Goal: Task Accomplishment & Management: Use online tool/utility

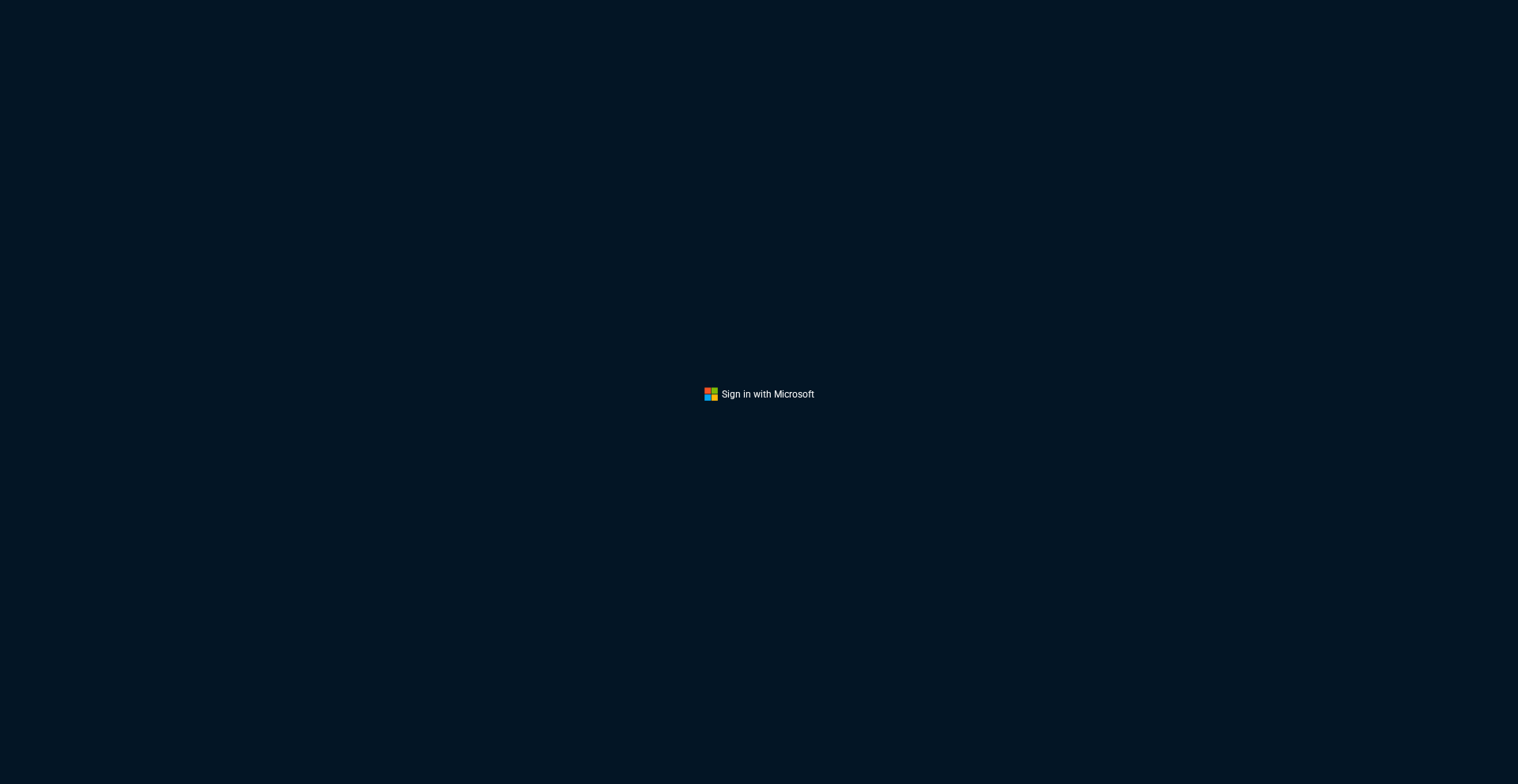
click at [833, 215] on div "Sign in with Microsoft" at bounding box center [759, 392] width 1518 height 784
click at [680, 251] on div "Sign in with Microsoft" at bounding box center [759, 392] width 1518 height 784
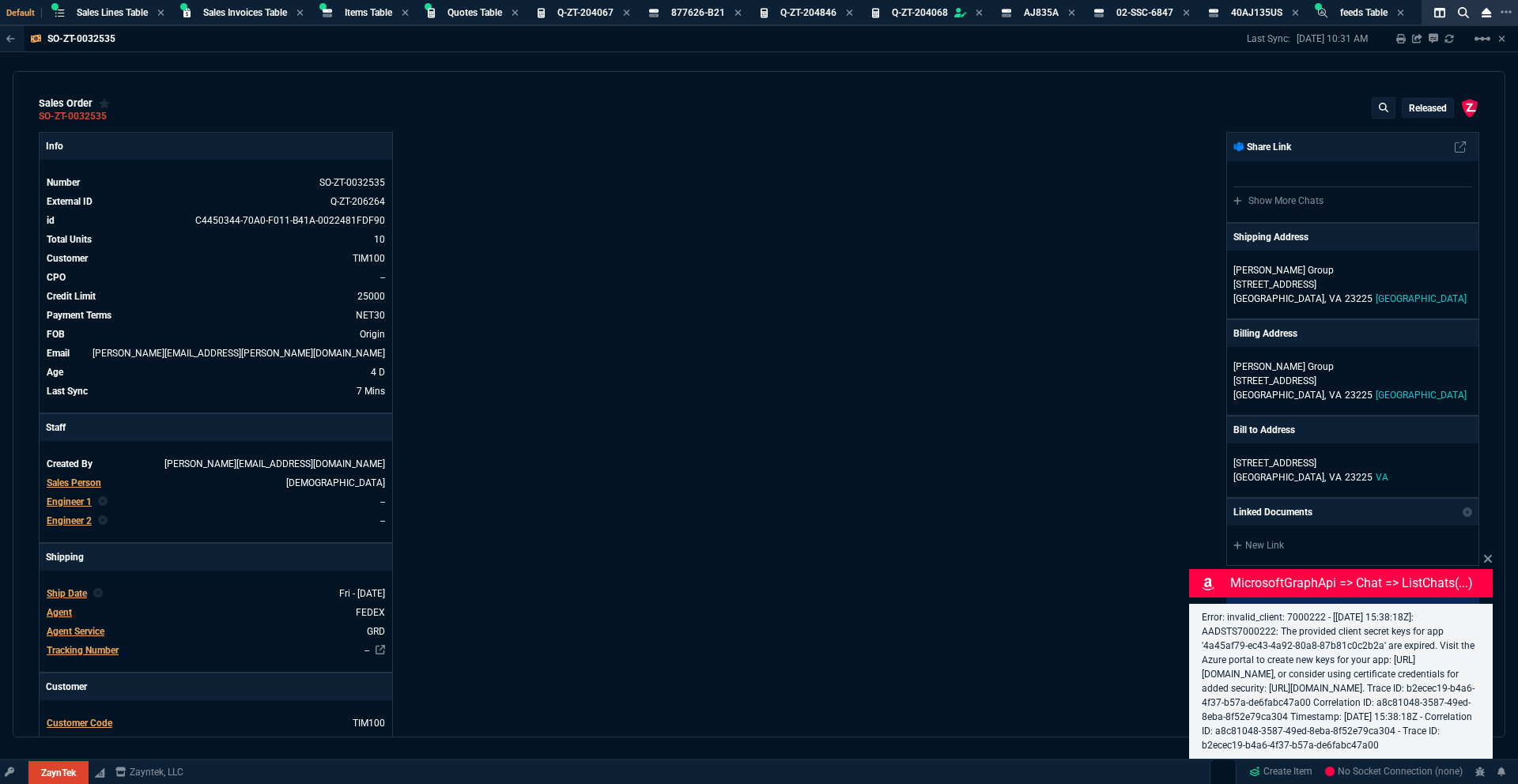
select select "18: totals"
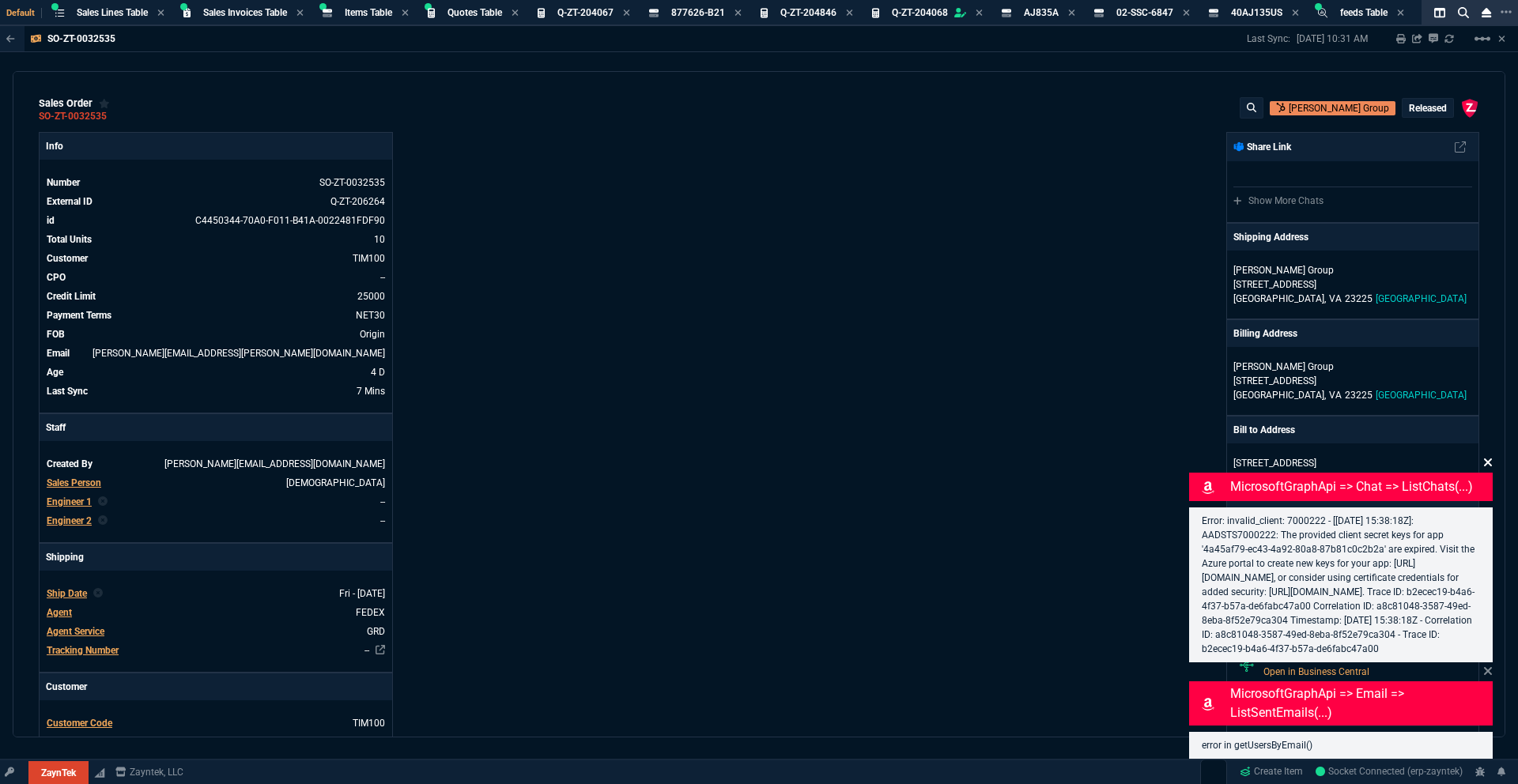
click at [1484, 456] on icon at bounding box center [1487, 462] width 9 height 13
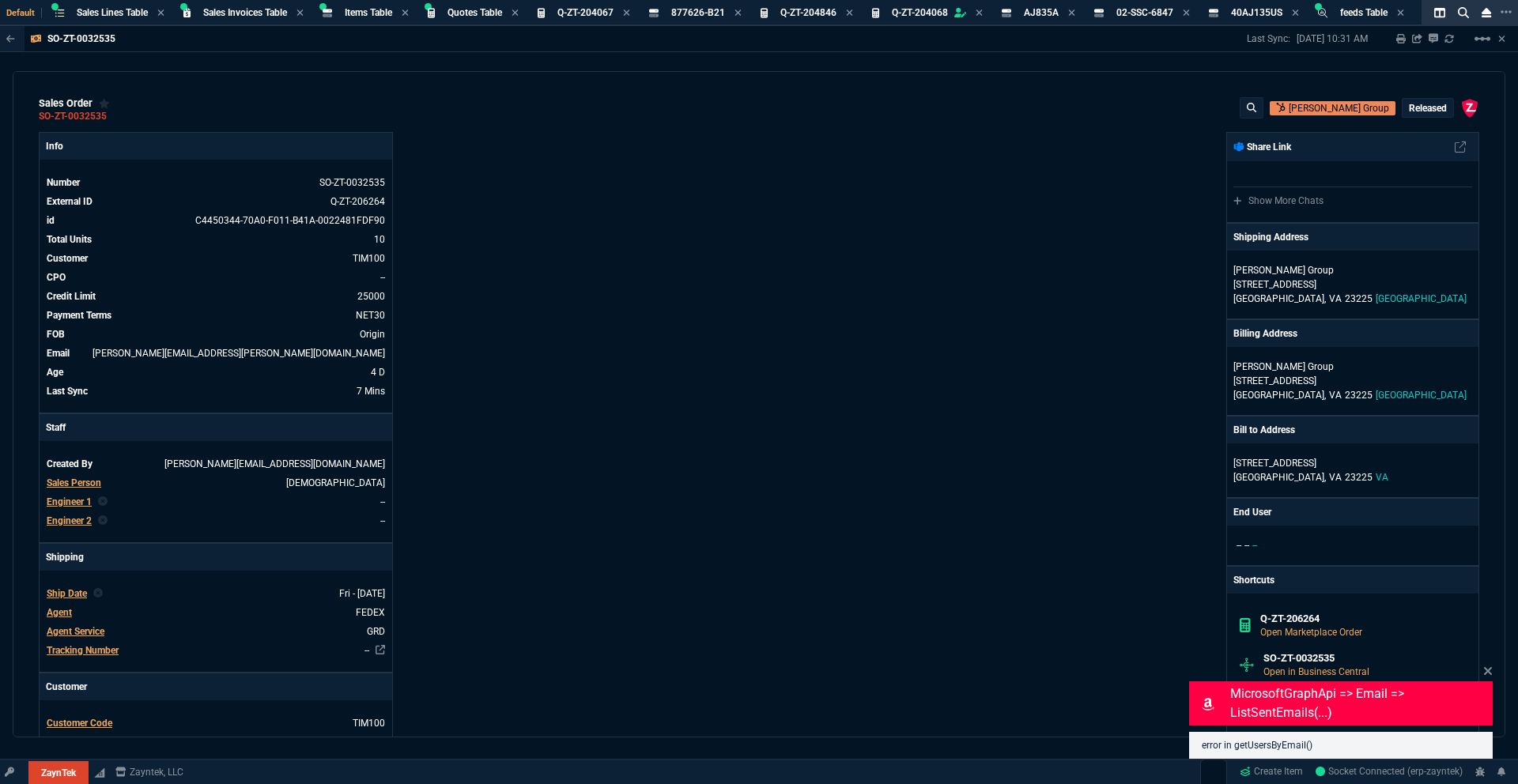
click at [723, 231] on div "Info Number SO-ZT-0032535 External ID Q-ZT-206264 id C4450344-70A0-F011-B41A-00…" at bounding box center [398, 561] width 720 height 859
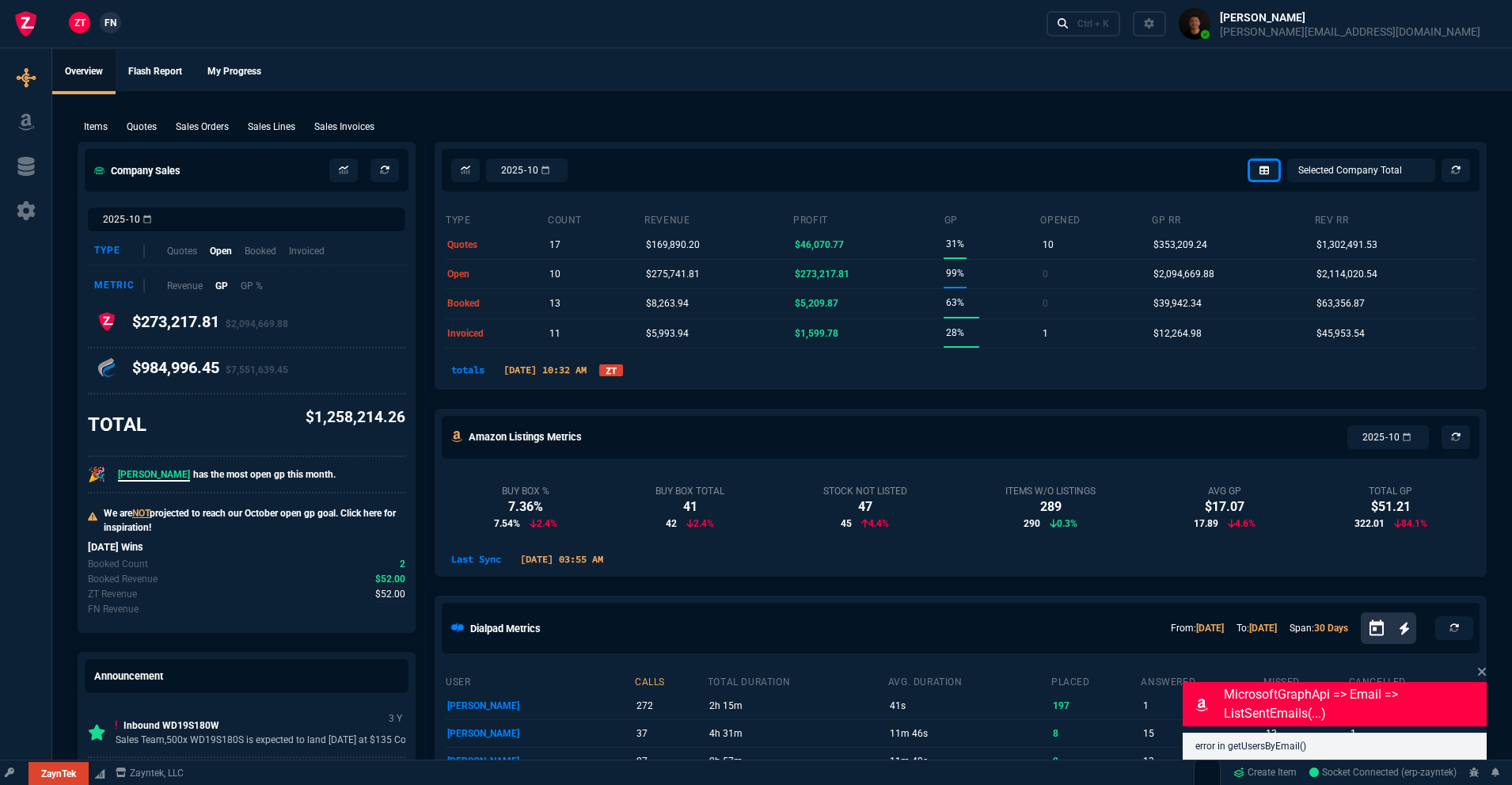
click at [623, 374] on link "ZT" at bounding box center [611, 371] width 24 height 12
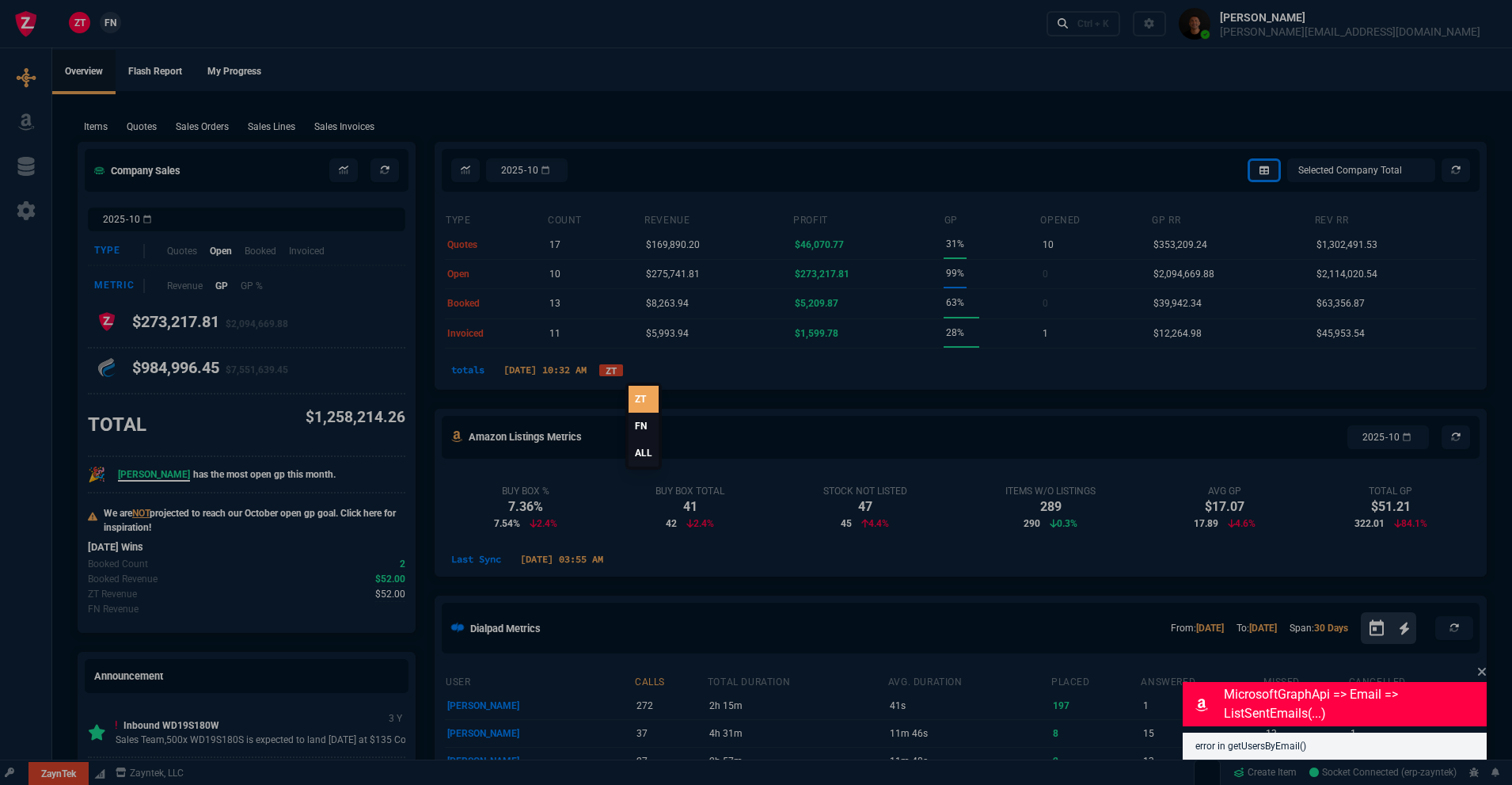
drag, startPoint x: 645, startPoint y: 453, endPoint x: 633, endPoint y: 451, distance: 12.2
click at [645, 452] on link "ALL" at bounding box center [643, 452] width 30 height 27
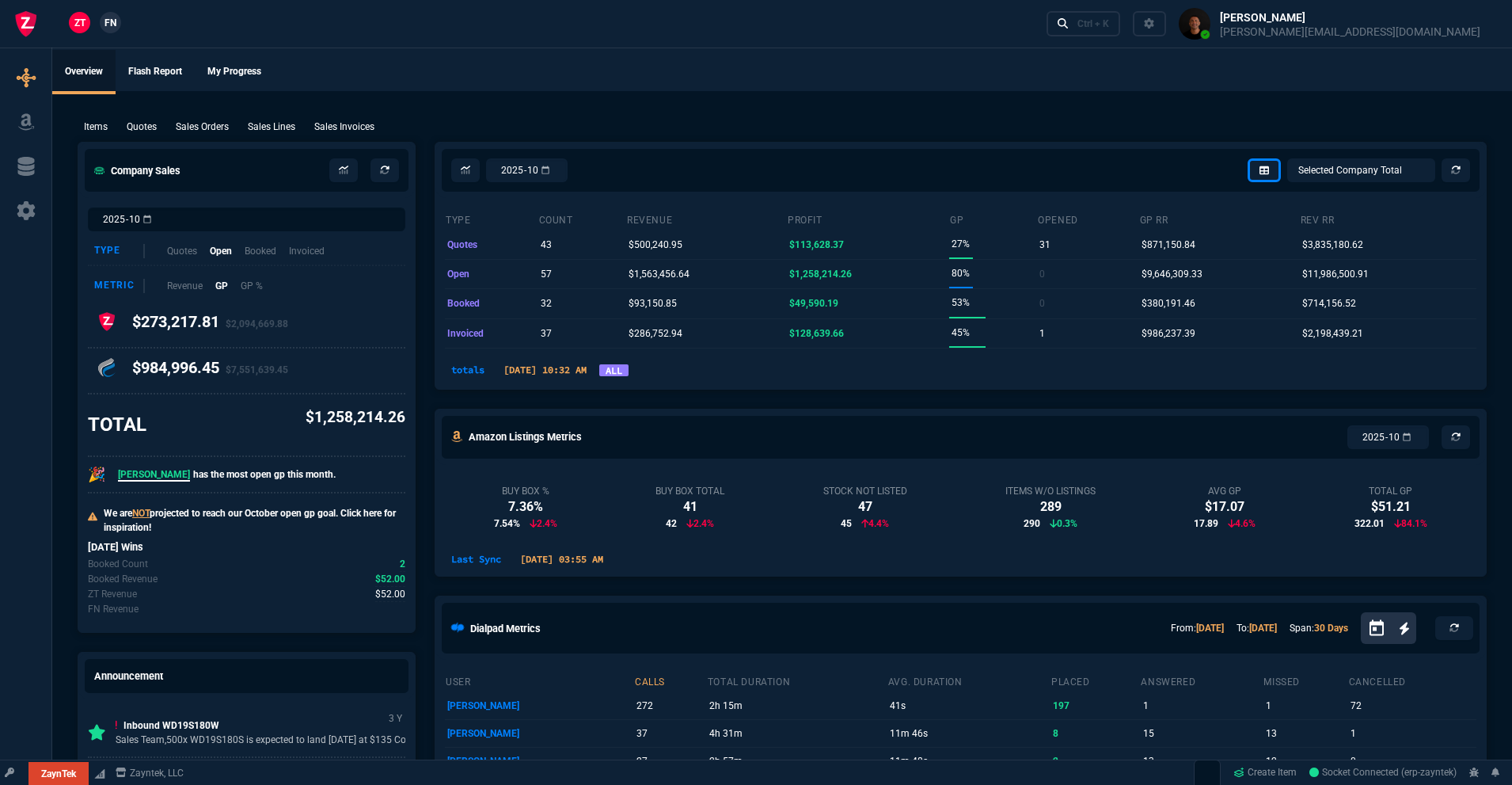
click at [683, 76] on ul "Overview Flash Report My Progress" at bounding box center [782, 71] width 1460 height 41
click at [321, 246] on p "Invoiced" at bounding box center [306, 251] width 37 height 15
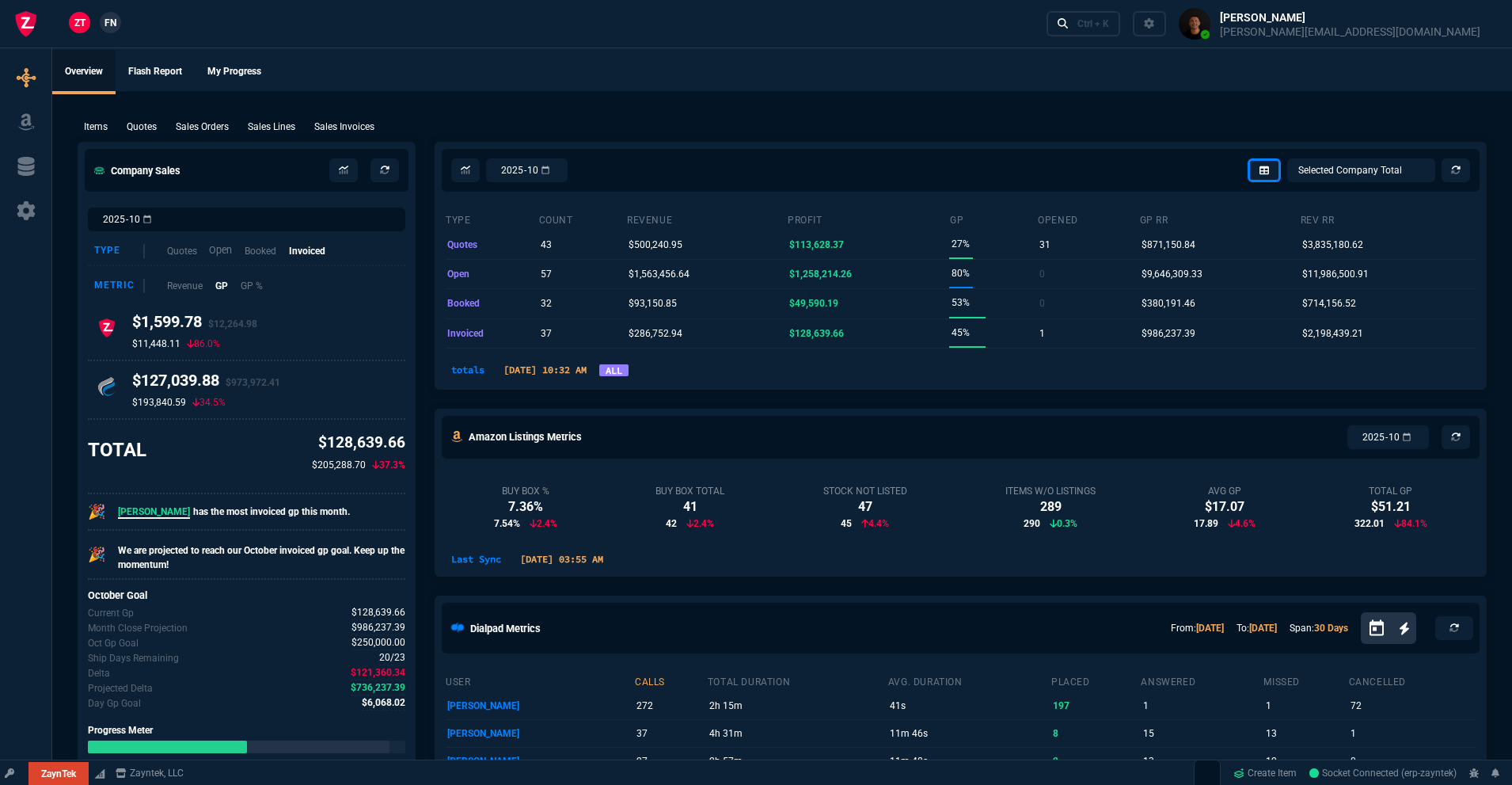
click at [226, 253] on p "Open" at bounding box center [220, 251] width 23 height 15
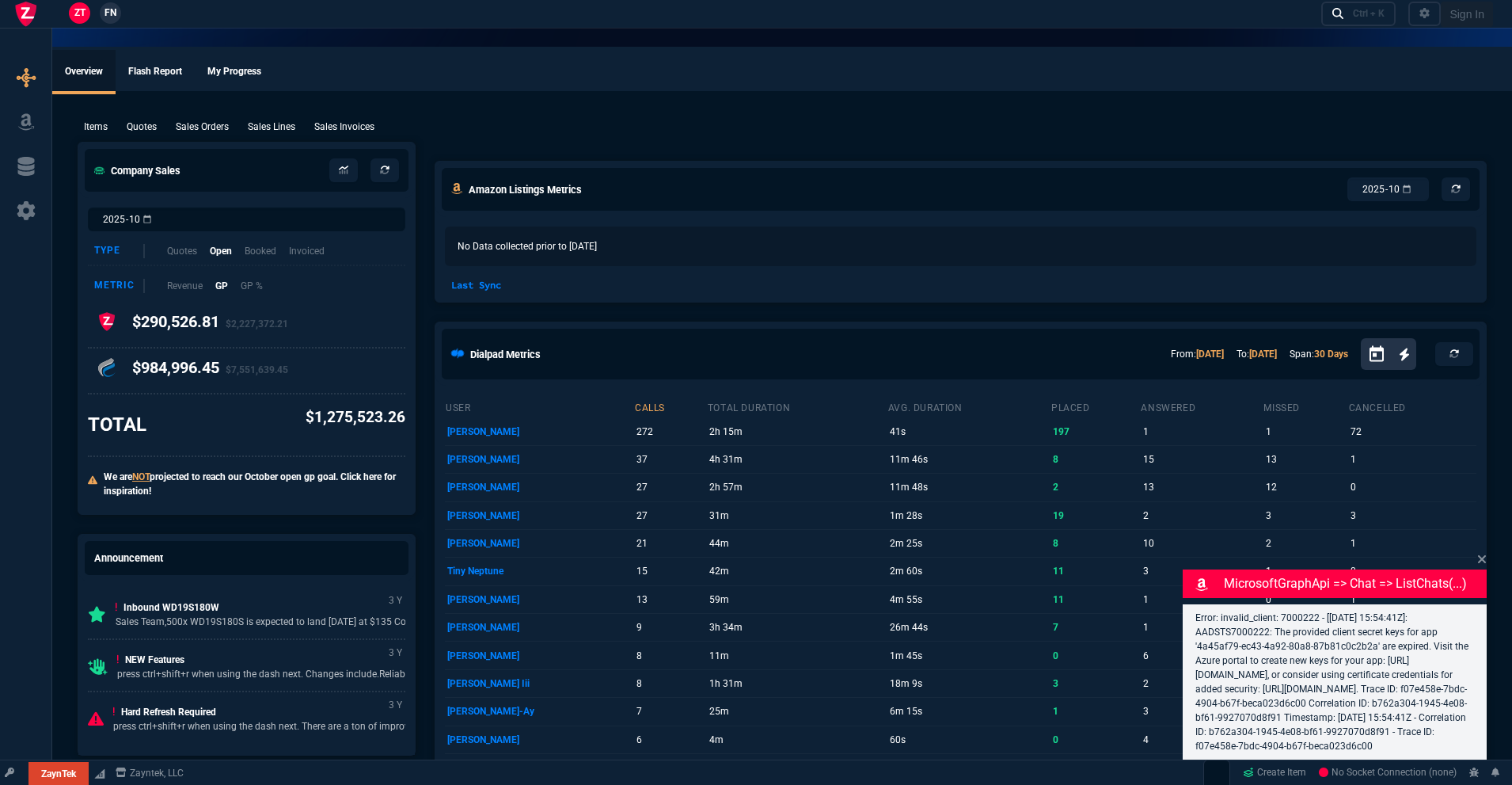
select select "18: totals"
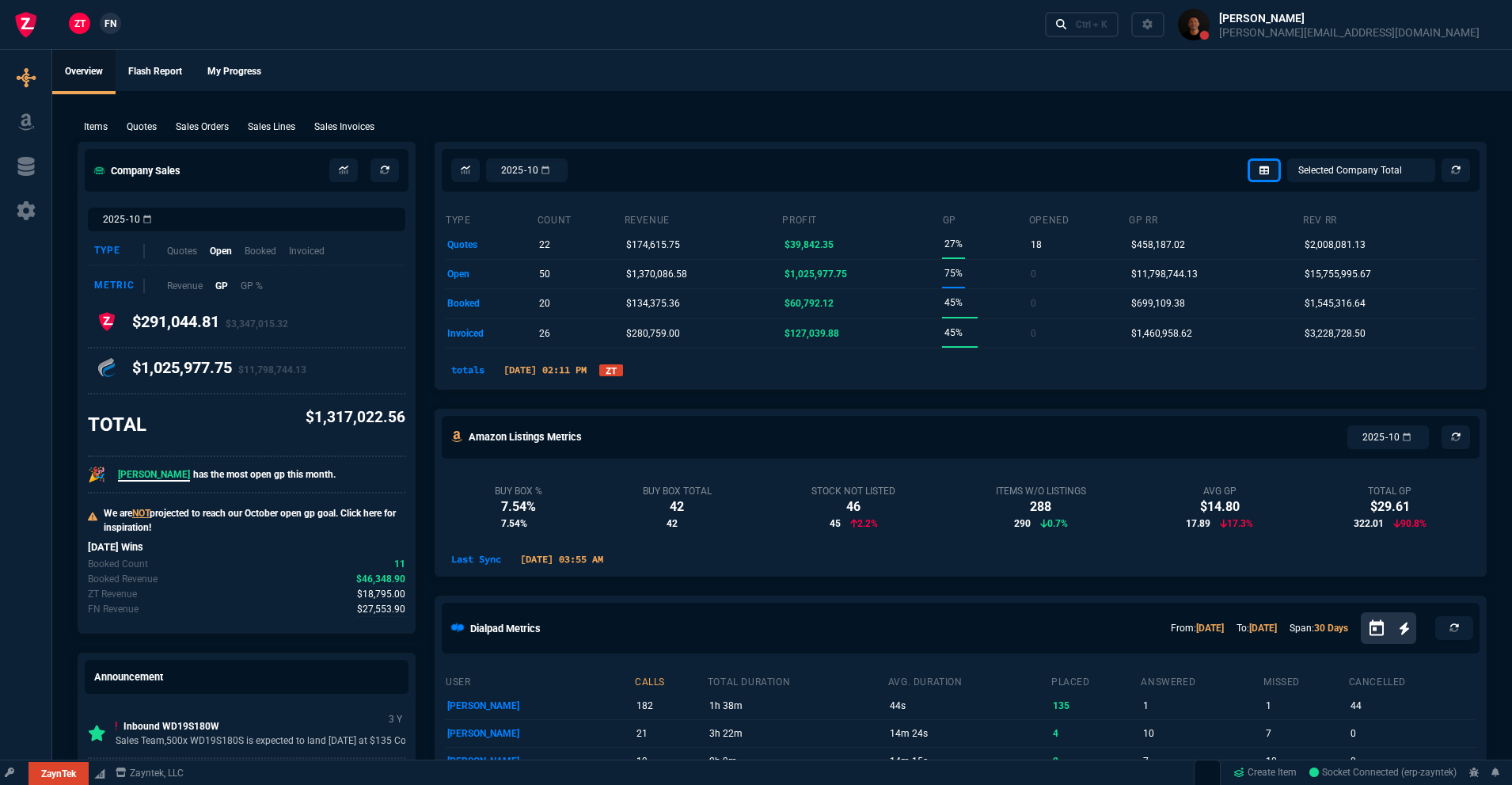
select select "18: totals"
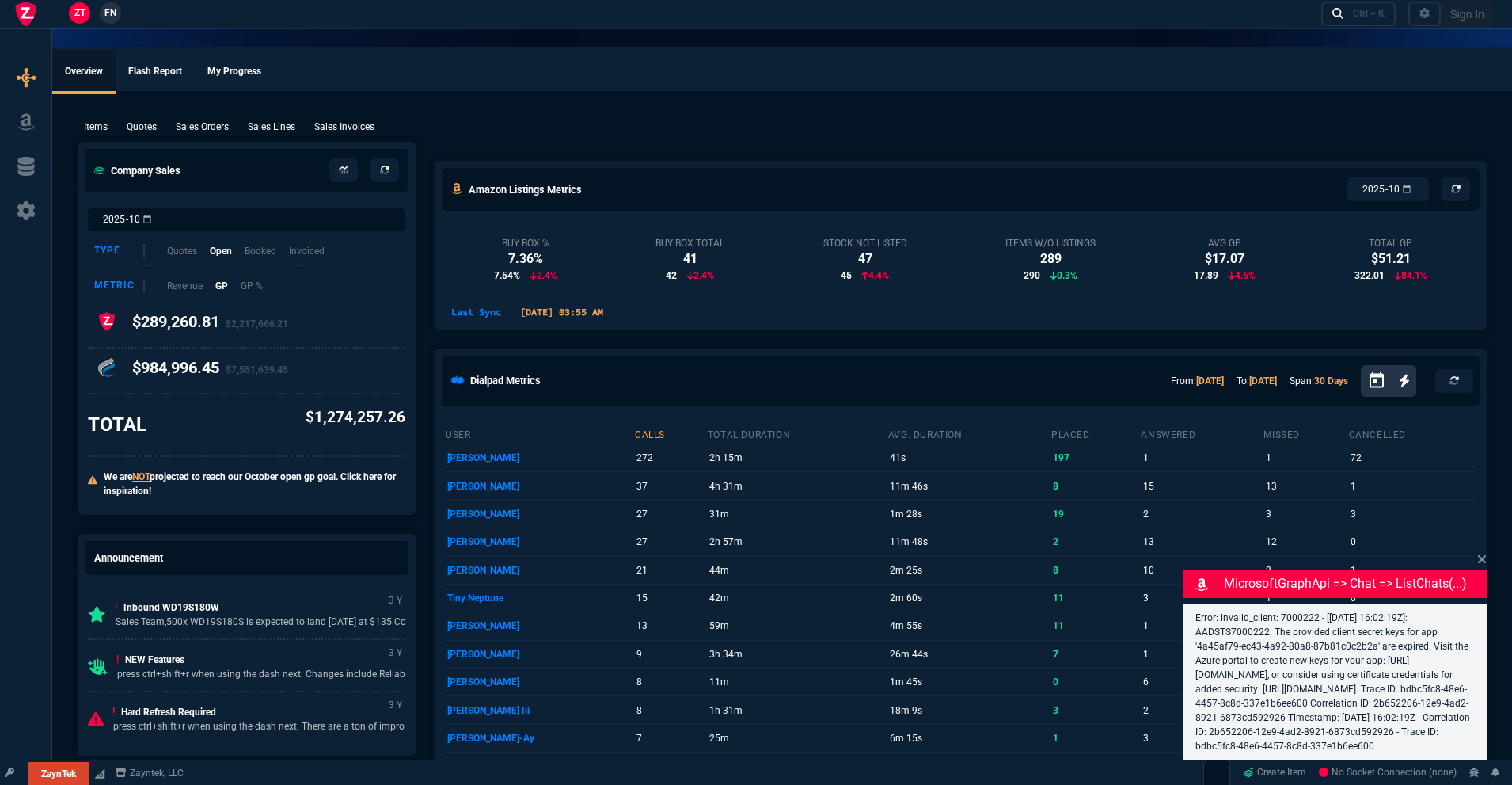
select select "18: totals"
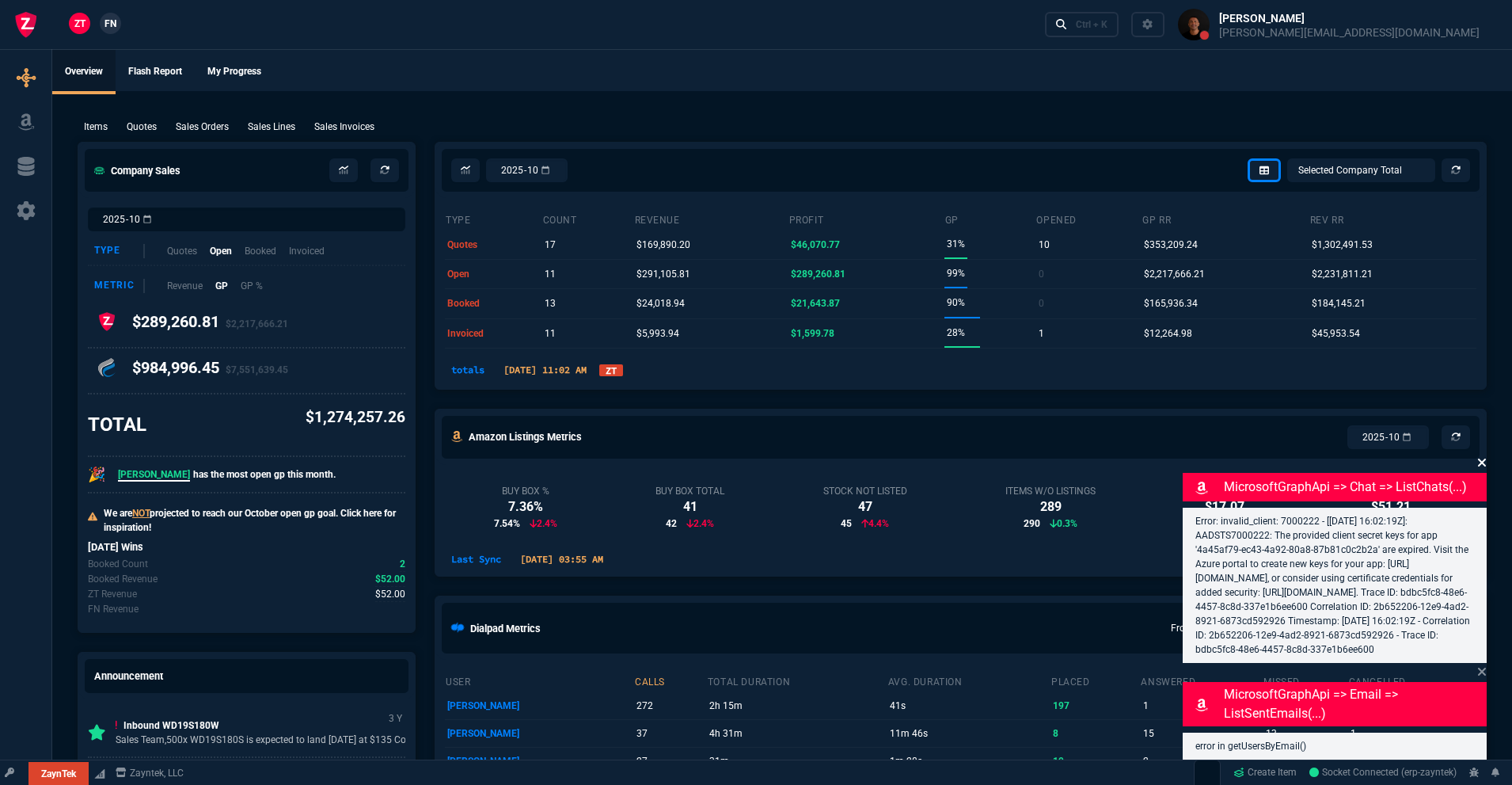
click at [1484, 457] on icon at bounding box center [1482, 463] width 9 height 13
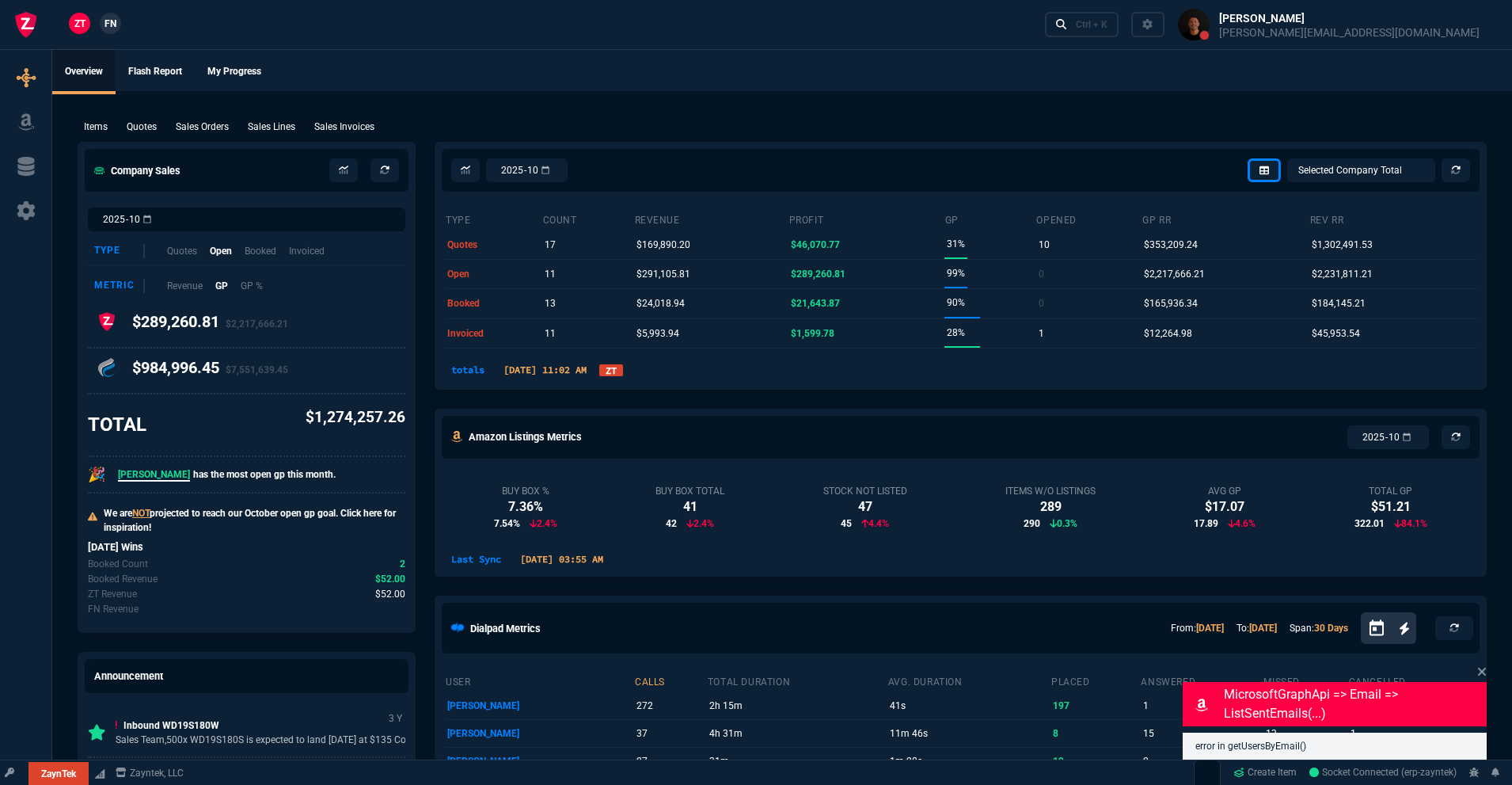
click at [1464, 663] on div "MicrosoftGraphApi => email => listSentEmails(...) error in getUsersByEmail()" at bounding box center [1335, 711] width 304 height 96
click at [1486, 670] on icon at bounding box center [1482, 672] width 9 height 13
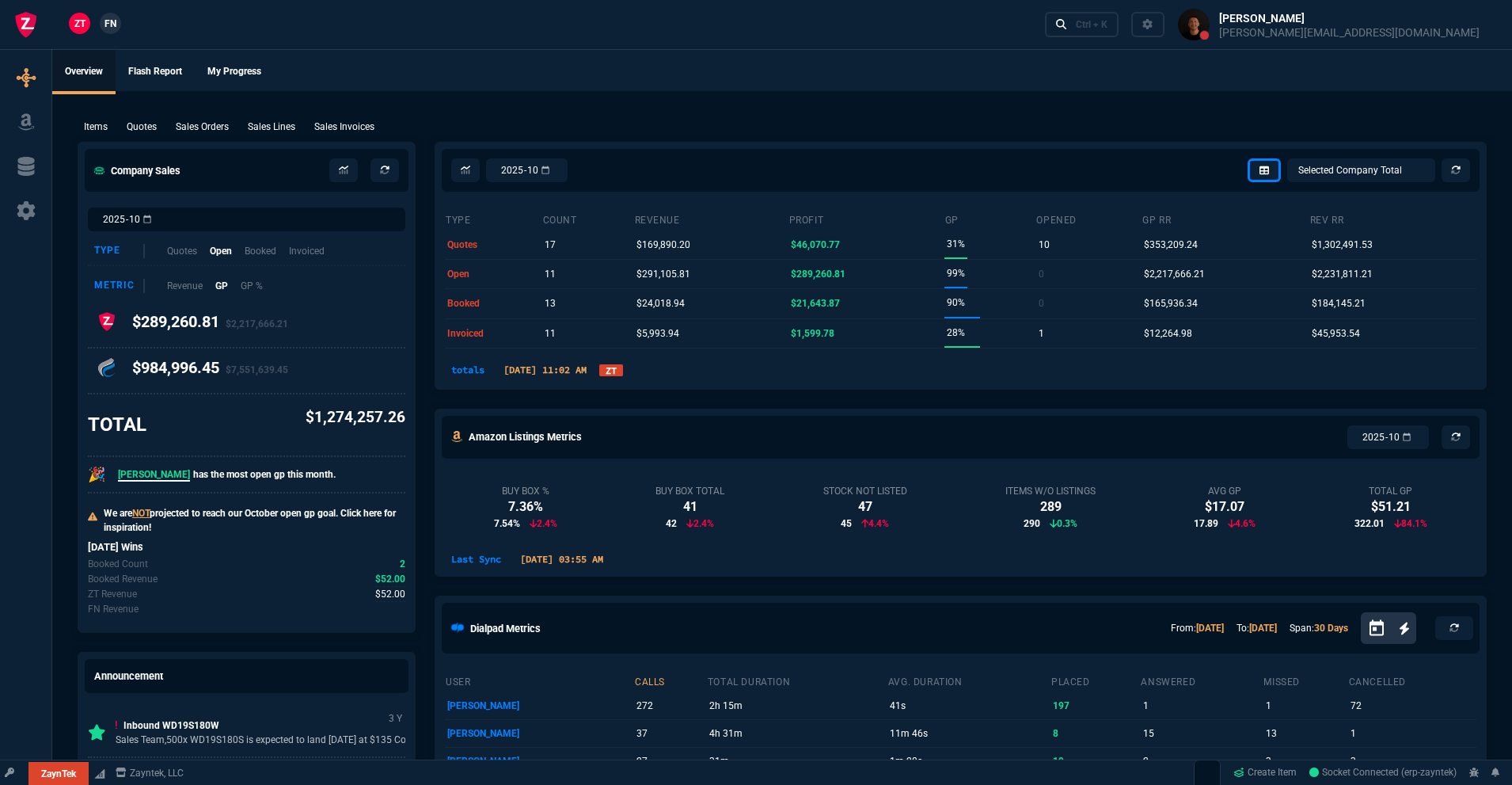
click at [623, 370] on link "ZT" at bounding box center [611, 371] width 24 height 12
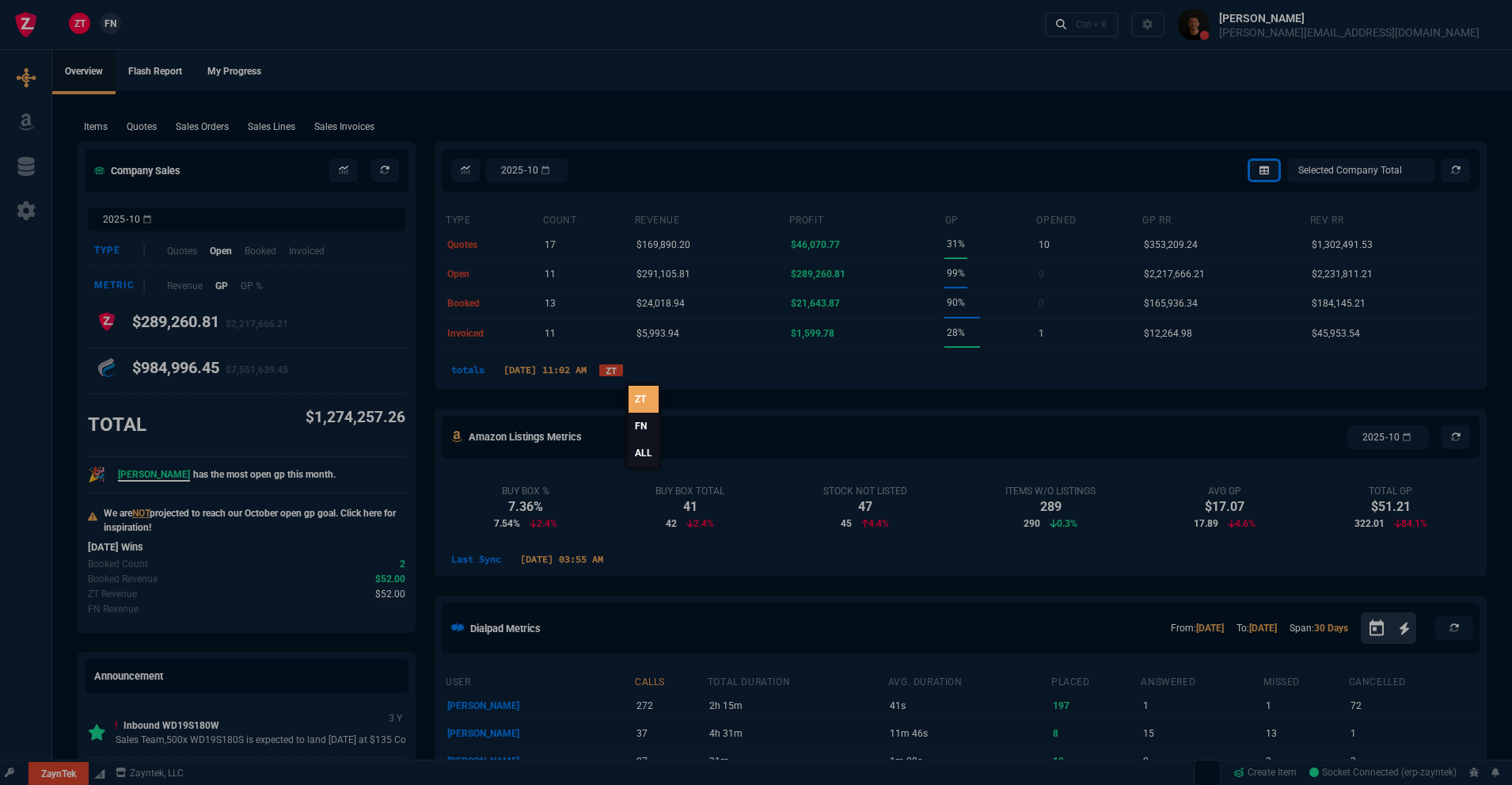
click at [652, 456] on link "ALL" at bounding box center [643, 452] width 30 height 27
